Goal: Ask a question

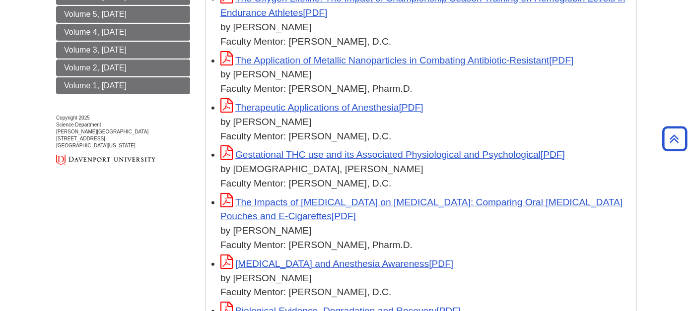
scroll to position [165, 0]
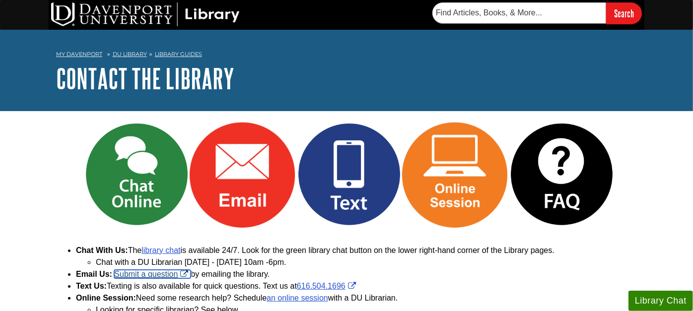
click at [146, 273] on link "Submit a question" at bounding box center [152, 274] width 76 height 8
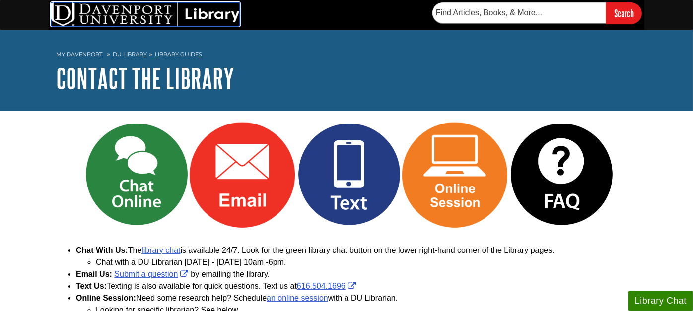
click at [128, 10] on img at bounding box center [145, 14] width 189 height 24
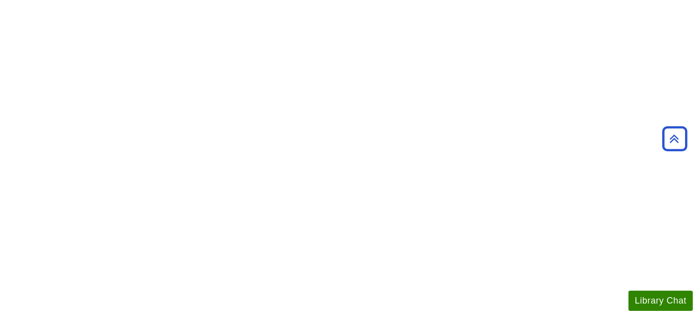
scroll to position [331, 0]
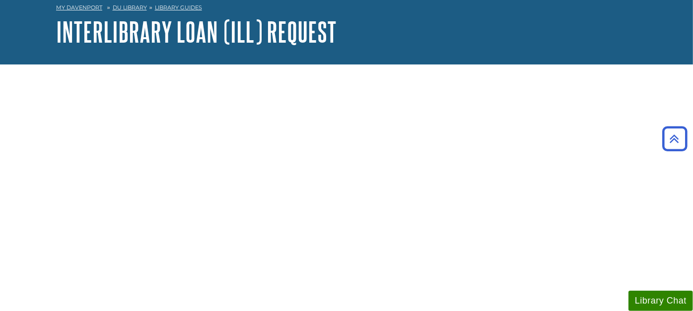
scroll to position [0, 0]
